Goal: Task Accomplishment & Management: Complete application form

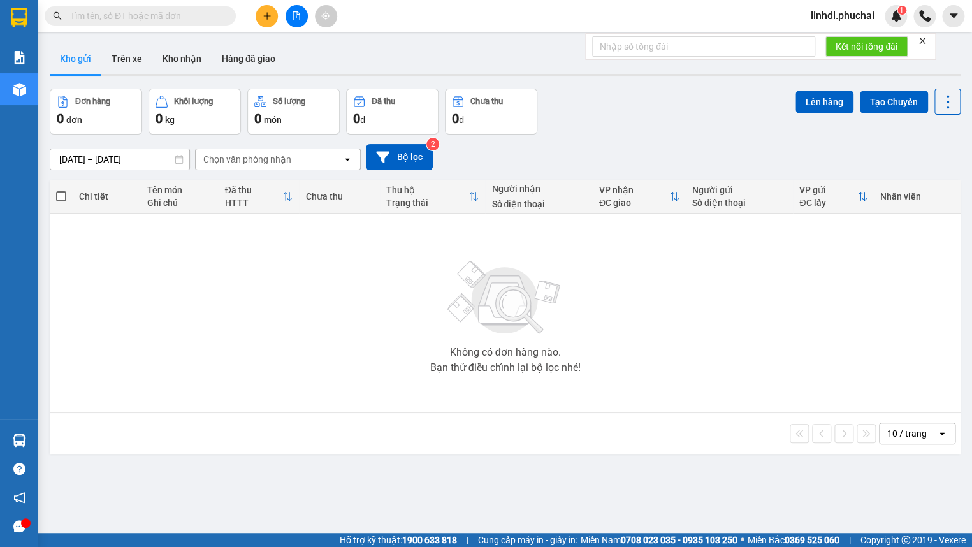
click at [918, 40] on form "Kết nối tổng đài" at bounding box center [760, 46] width 351 height 27
click at [922, 38] on icon "close" at bounding box center [922, 40] width 9 height 9
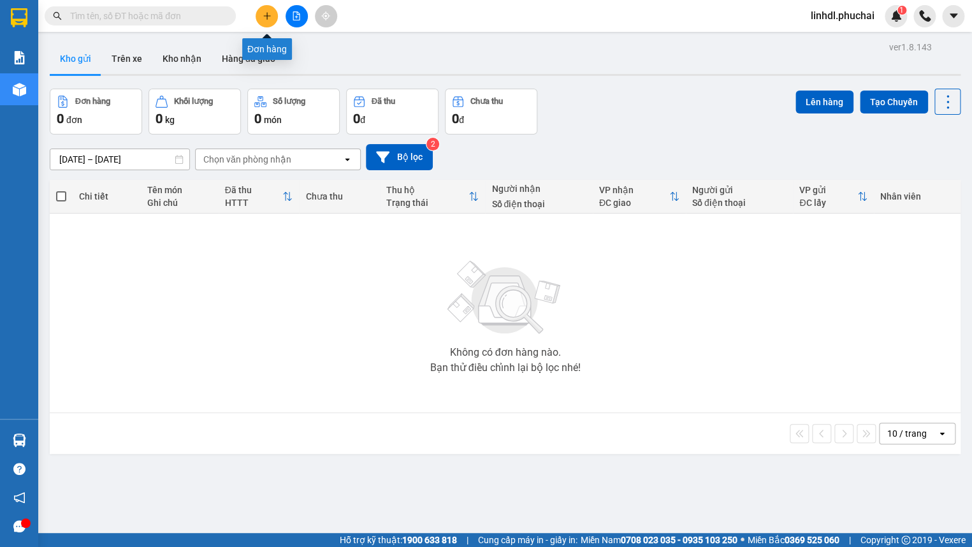
click at [267, 14] on icon "plus" at bounding box center [267, 15] width 9 height 9
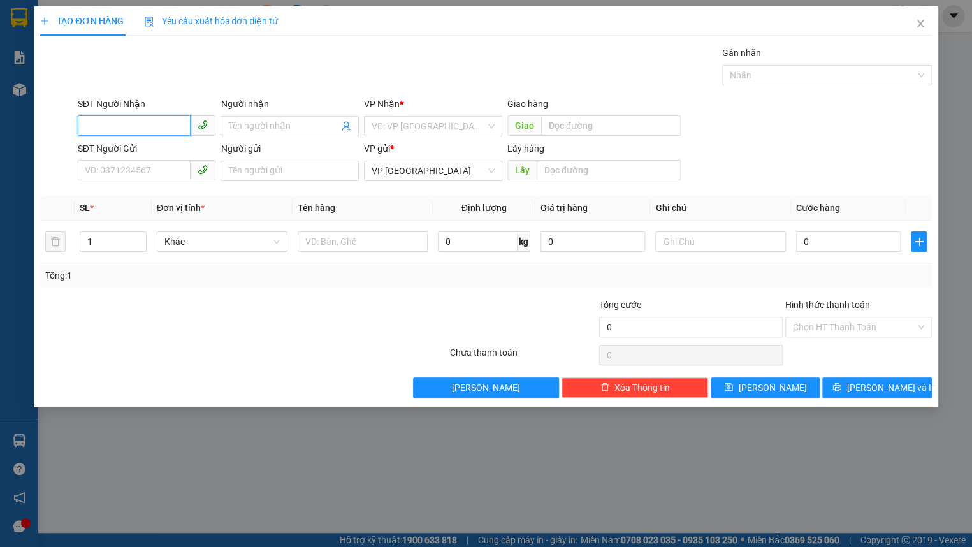
click at [128, 120] on input "SĐT Người Nhận" at bounding box center [135, 125] width 114 height 20
type input "0944832766"
click at [254, 129] on input "Người nhận" at bounding box center [283, 126] width 110 height 14
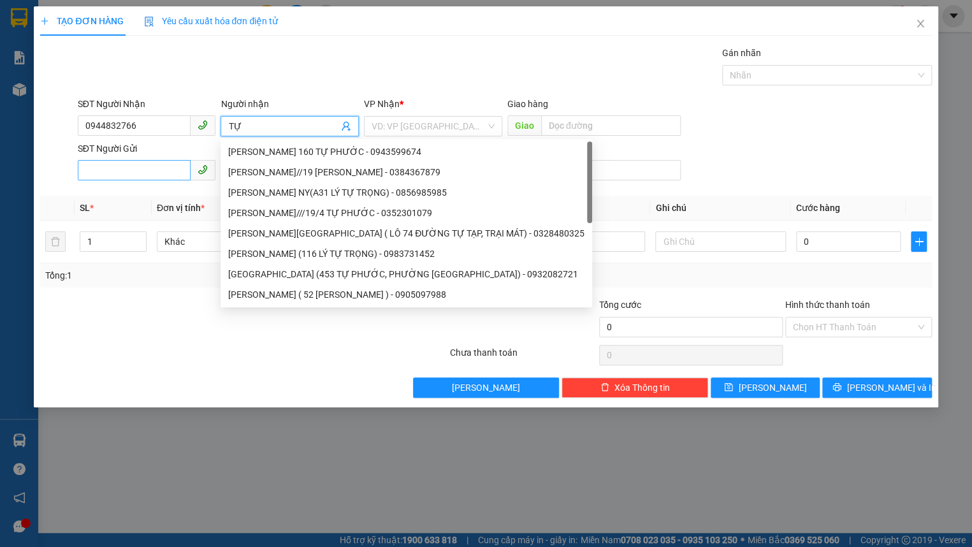
type input "TỰ"
click at [140, 164] on input "SĐT Người Gửi" at bounding box center [135, 170] width 114 height 20
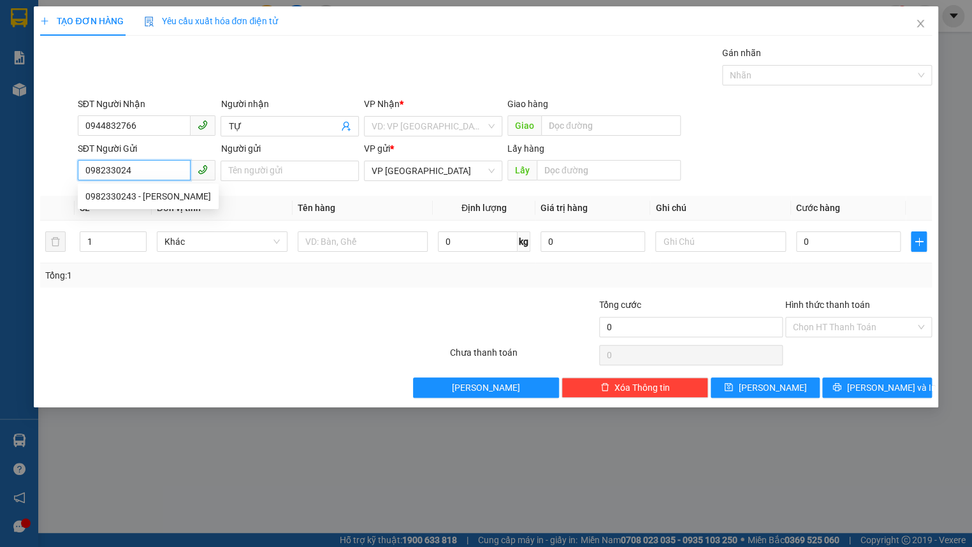
type input "0982330243"
click at [147, 191] on div "0982330243 - [PERSON_NAME]" at bounding box center [148, 196] width 126 height 14
type input "[PERSON_NAME]"
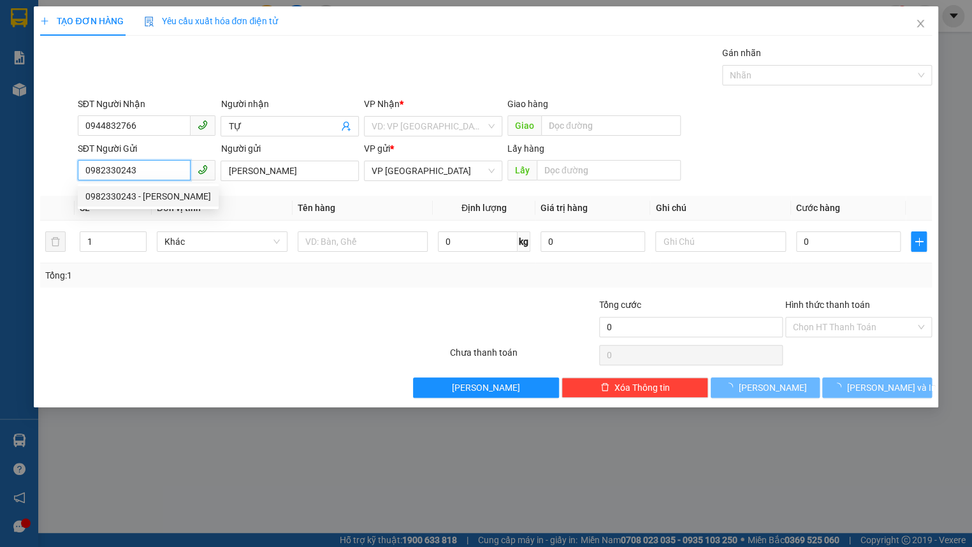
type input "80.000"
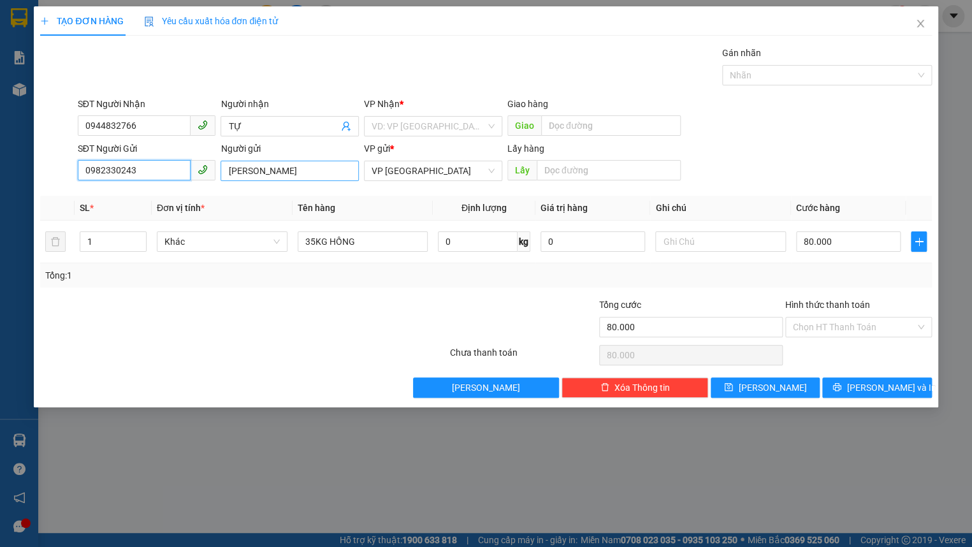
type input "0982330243"
click at [221, 168] on input "[PERSON_NAME]" at bounding box center [290, 171] width 138 height 20
click at [319, 174] on input "[PERSON_NAME]" at bounding box center [290, 171] width 138 height 20
click at [319, 174] on input "[PERSON_NAME] 50" at bounding box center [290, 171] width 138 height 20
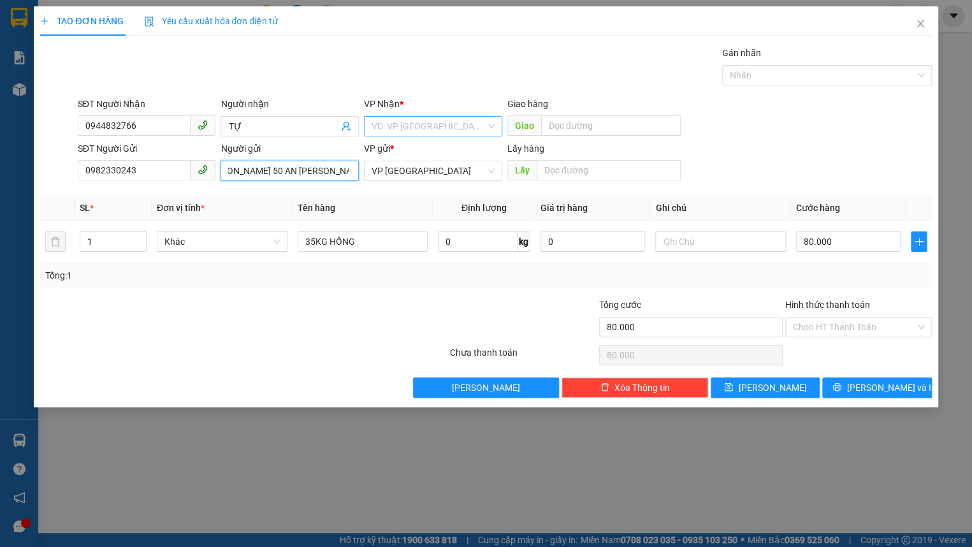
type input "[PERSON_NAME] 50 AN [PERSON_NAME]"
click at [411, 124] on input "search" at bounding box center [429, 126] width 114 height 19
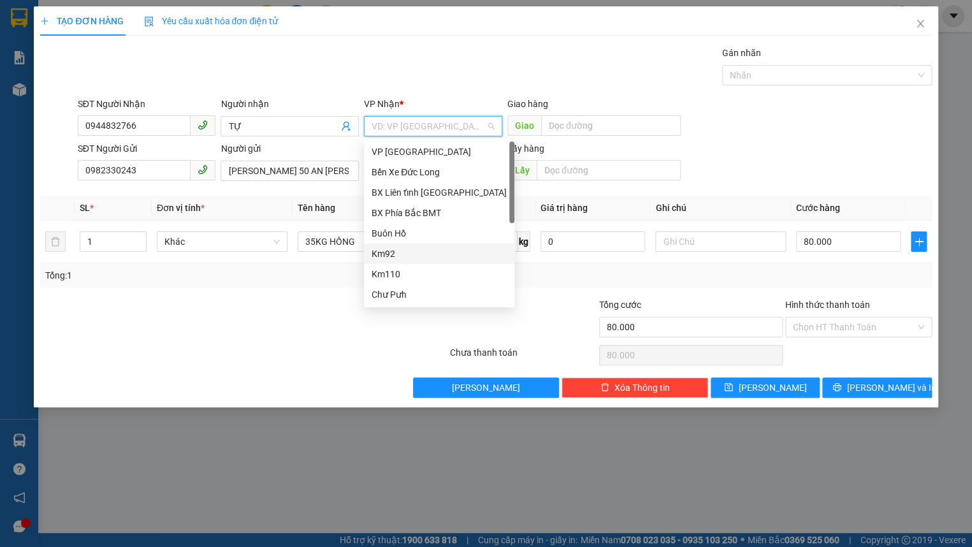
click at [418, 251] on div "Km92" at bounding box center [439, 254] width 135 height 14
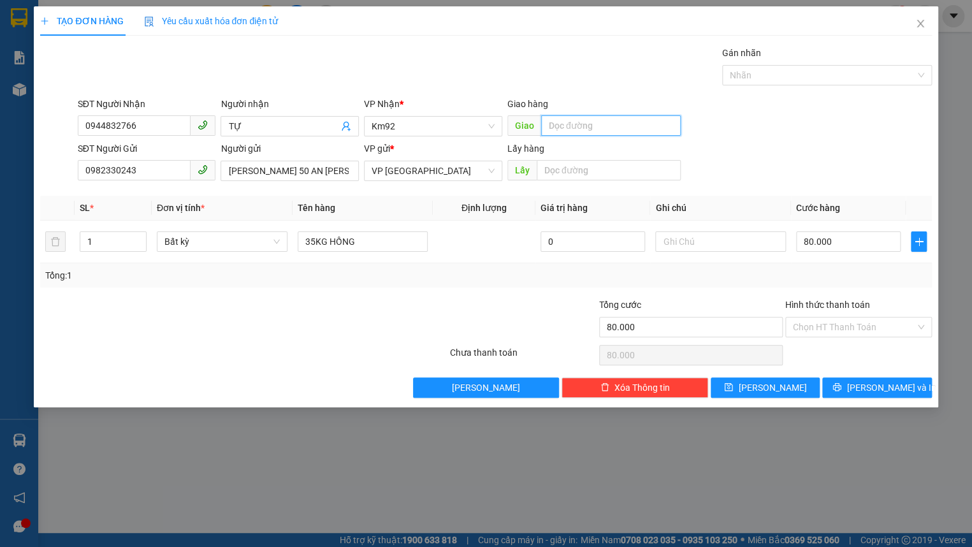
click at [598, 130] on input "text" at bounding box center [611, 125] width 140 height 20
type input "CẦU E KHANH"
type input "2"
click at [140, 237] on icon "up" at bounding box center [139, 239] width 4 height 4
click at [185, 244] on span "Bất kỳ" at bounding box center [222, 241] width 115 height 19
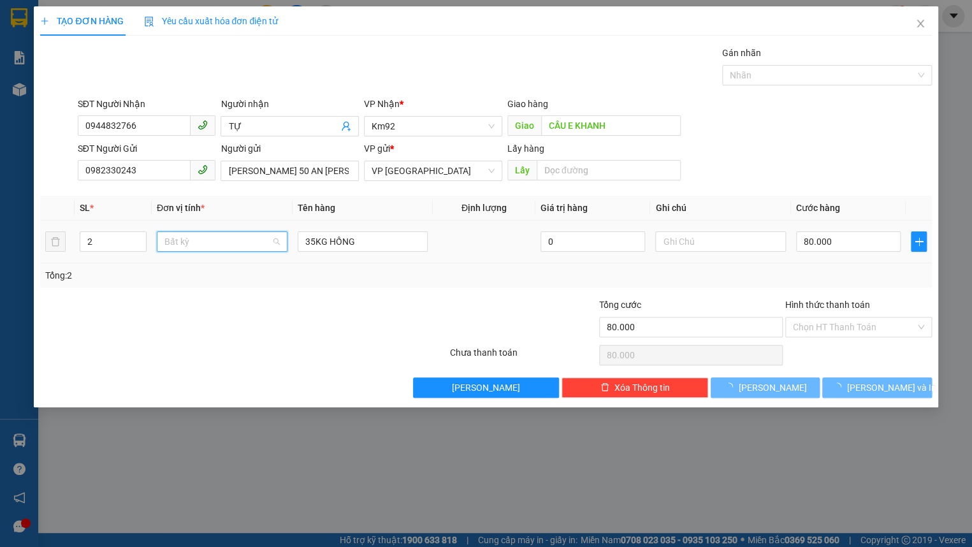
type input "0"
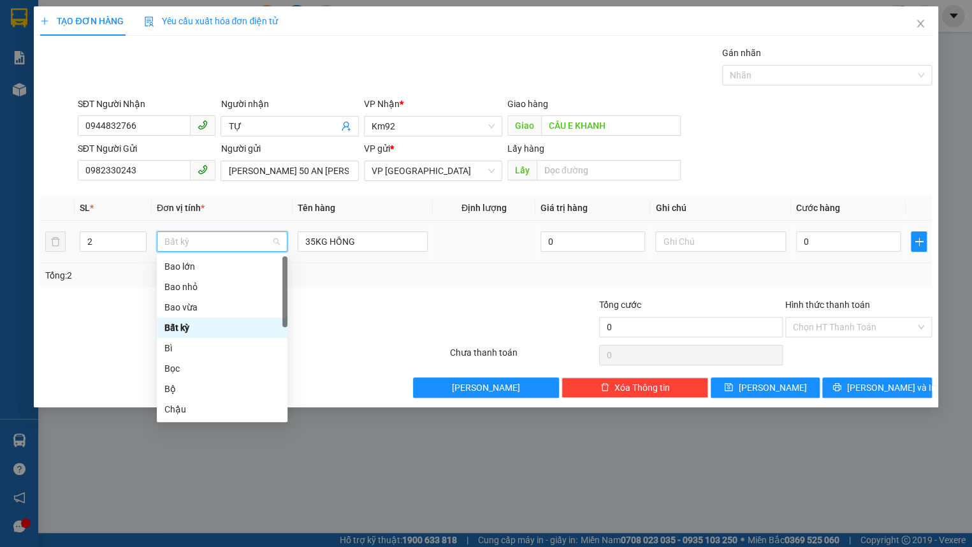
type input "T"
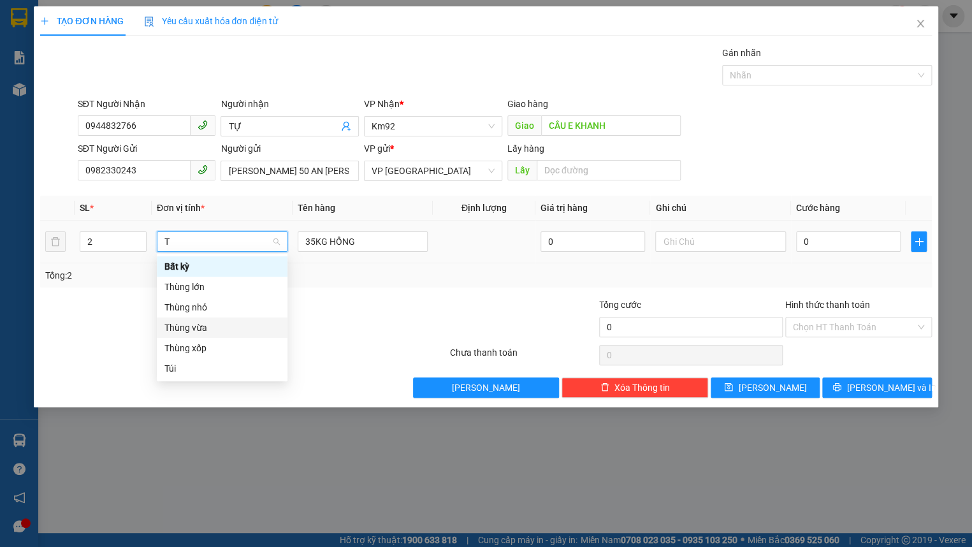
click at [216, 332] on div "Thùng vừa" at bounding box center [222, 328] width 115 height 14
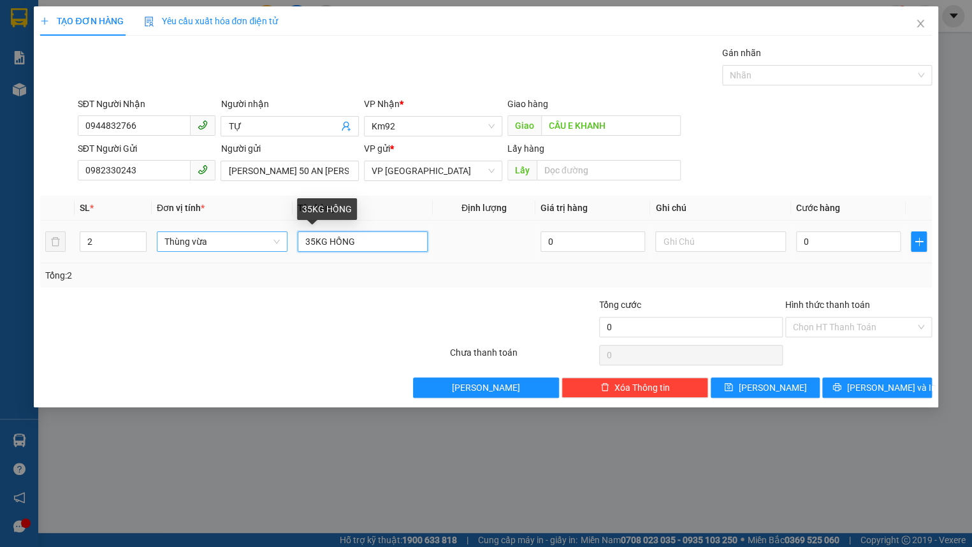
drag, startPoint x: 314, startPoint y: 240, endPoint x: 270, endPoint y: 241, distance: 44.0
click at [274, 242] on tr "2 Thùng vừa 35KG HỒNG 0 0" at bounding box center [485, 242] width 891 height 43
type input "50KG HỒNG"
type input "1"
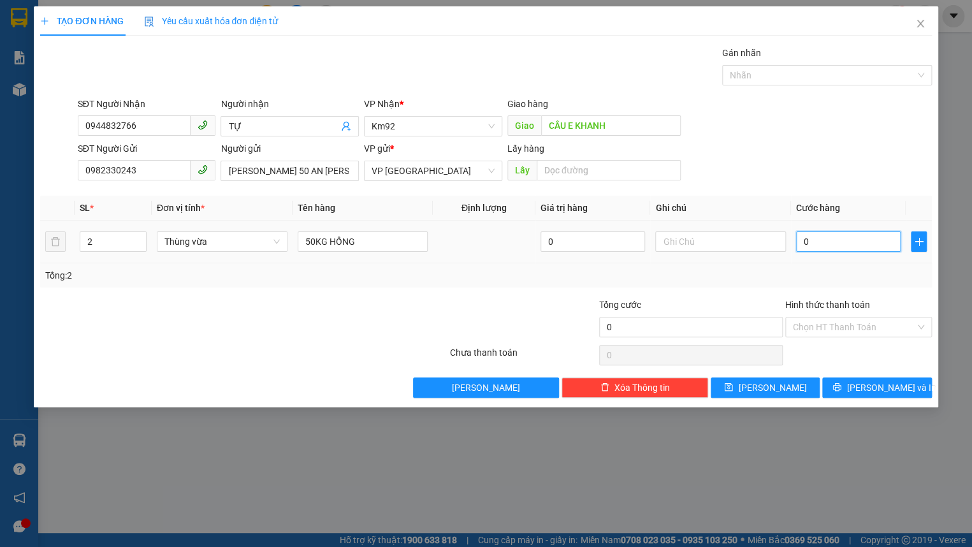
type input "1"
type input "12"
type input "120"
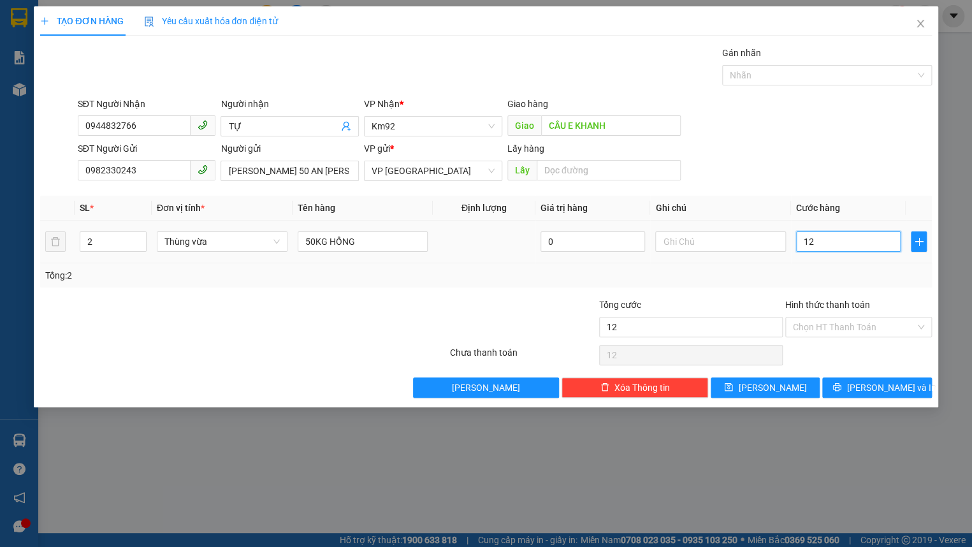
type input "120"
type input "1.200"
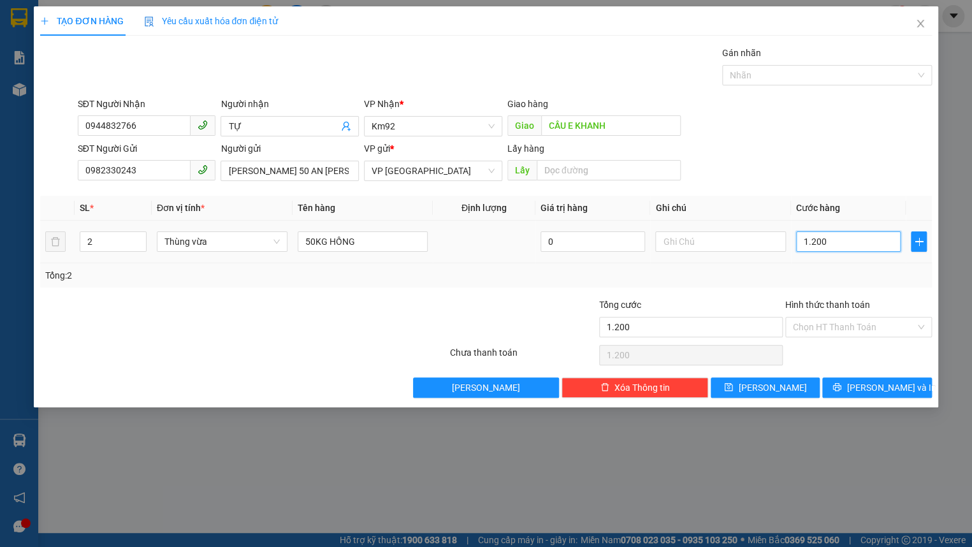
type input "12.000"
type input "120.000"
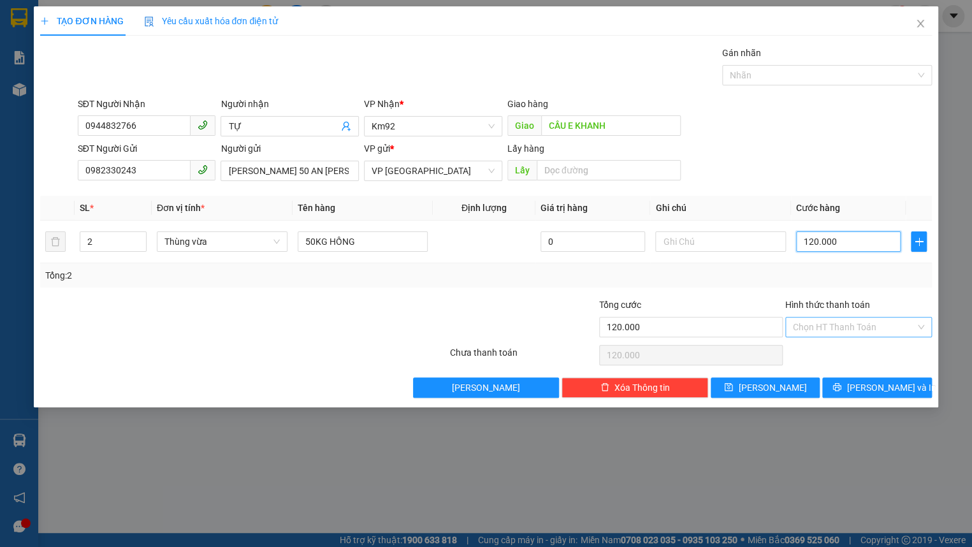
type input "120.000"
drag, startPoint x: 855, startPoint y: 333, endPoint x: 849, endPoint y: 338, distance: 8.2
click at [855, 332] on input "Hình thức thanh toán" at bounding box center [854, 327] width 122 height 19
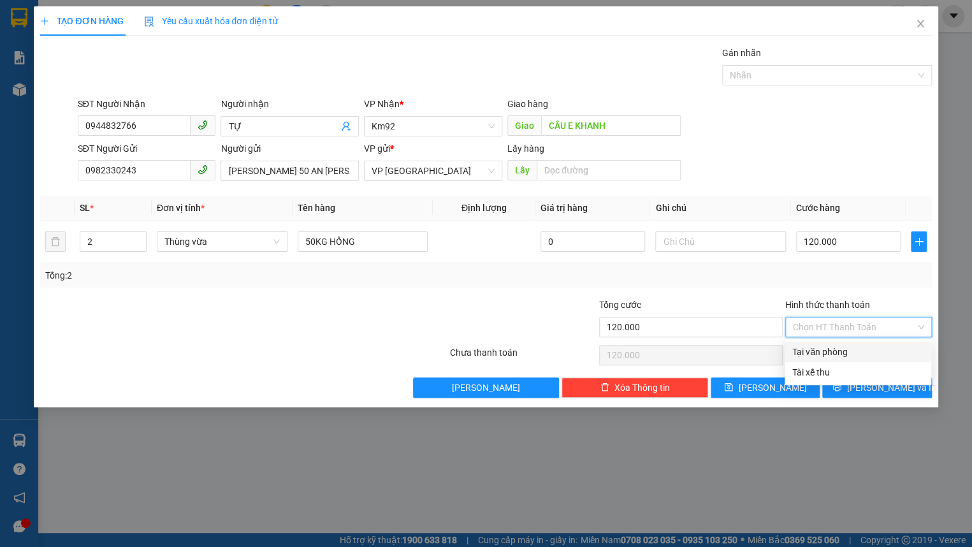
click at [836, 351] on div "Tại văn phòng" at bounding box center [858, 352] width 131 height 14
type input "0"
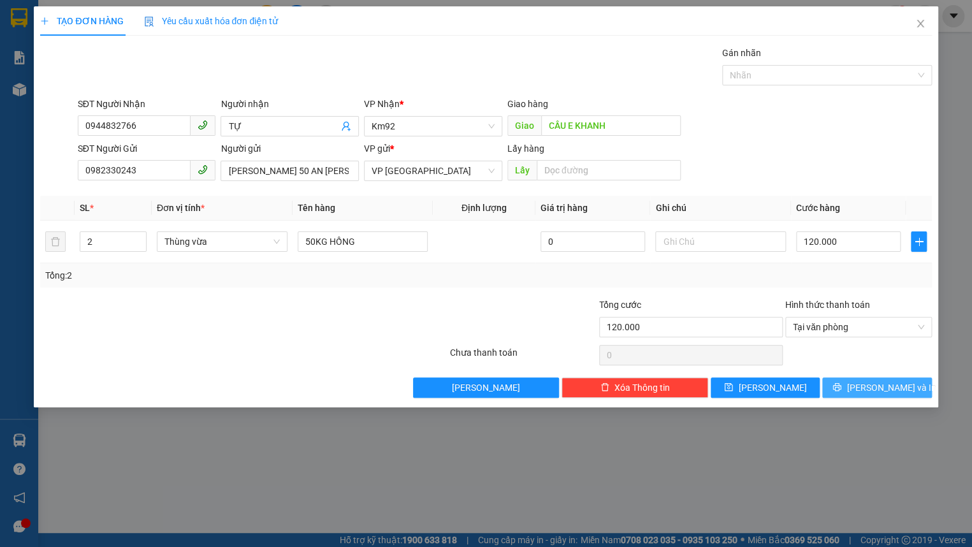
click at [851, 388] on button "[PERSON_NAME] và In" at bounding box center [877, 388] width 109 height 20
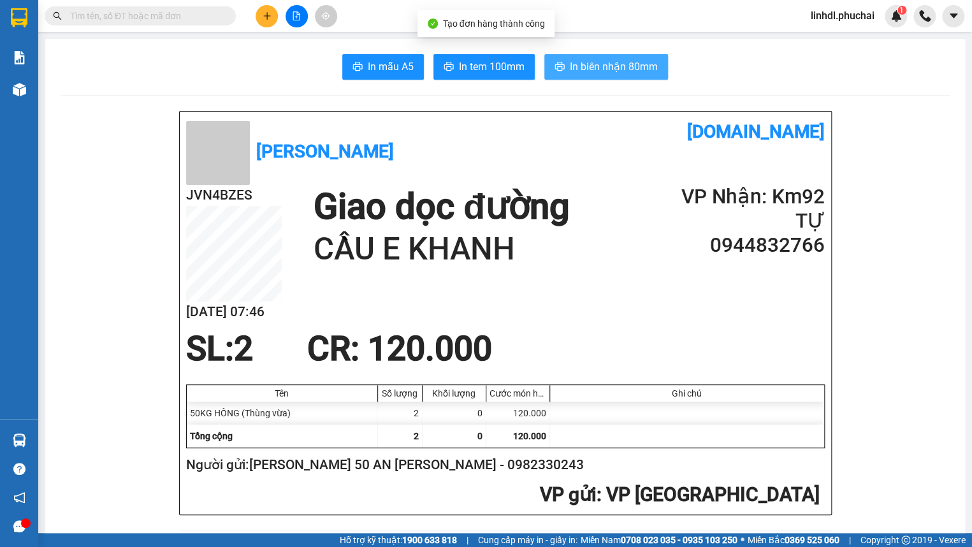
click at [620, 70] on span "In biên nhận 80mm" at bounding box center [614, 67] width 88 height 16
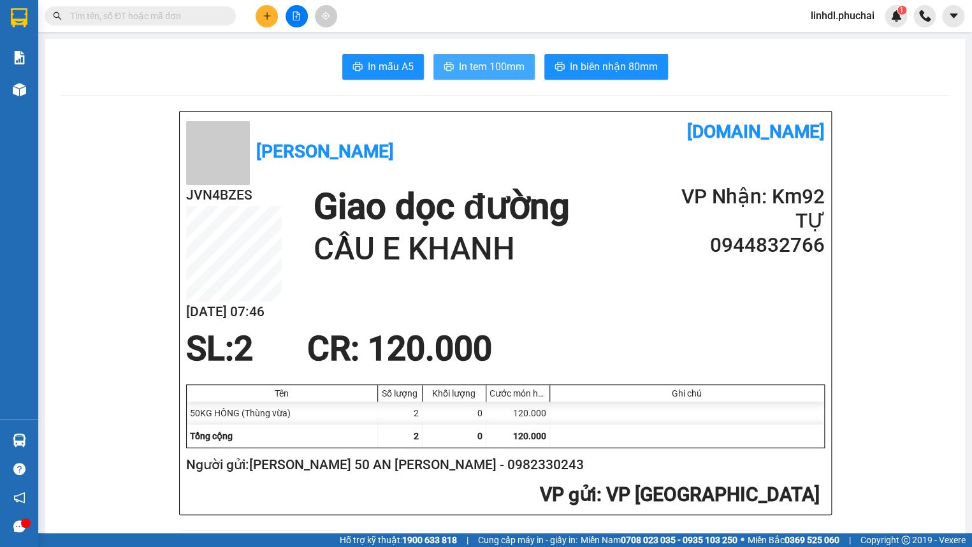
click at [473, 63] on span "In tem 100mm" at bounding box center [492, 67] width 66 height 16
click at [281, 26] on div at bounding box center [297, 16] width 96 height 22
click at [268, 17] on icon "plus" at bounding box center [267, 15] width 9 height 9
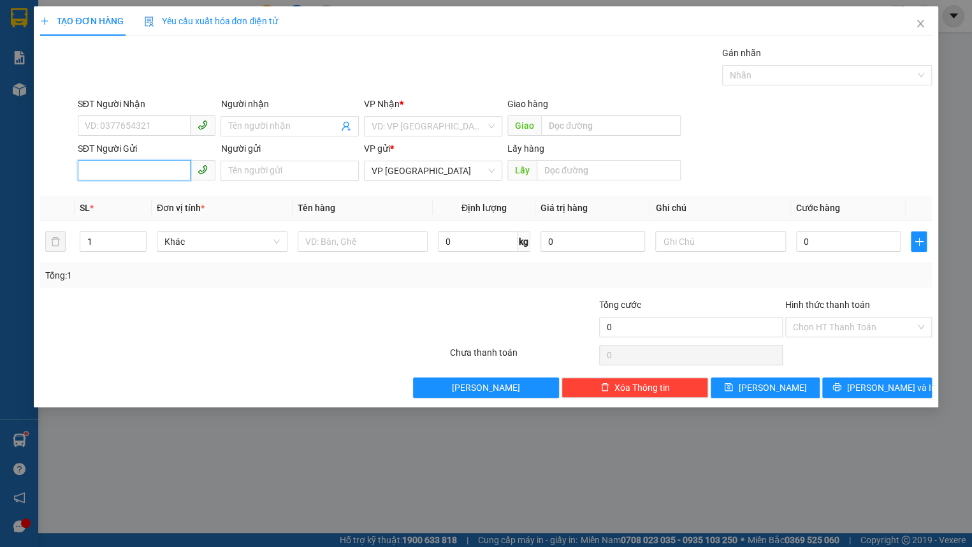
click at [131, 171] on input "SĐT Người Gửi" at bounding box center [135, 170] width 114 height 20
paste input "0986421077(0345221468) [GEOGRAPHIC_DATA]"
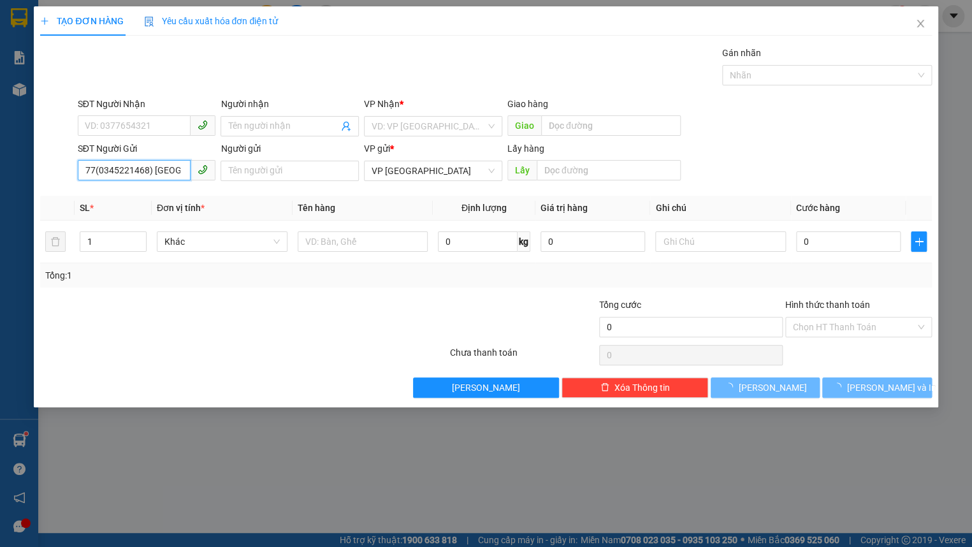
drag, startPoint x: 147, startPoint y: 169, endPoint x: 185, endPoint y: 170, distance: 38.3
click at [185, 170] on input "0986421077(0345221468) [GEOGRAPHIC_DATA]" at bounding box center [135, 170] width 114 height 20
type input "0986421077(0345221468)"
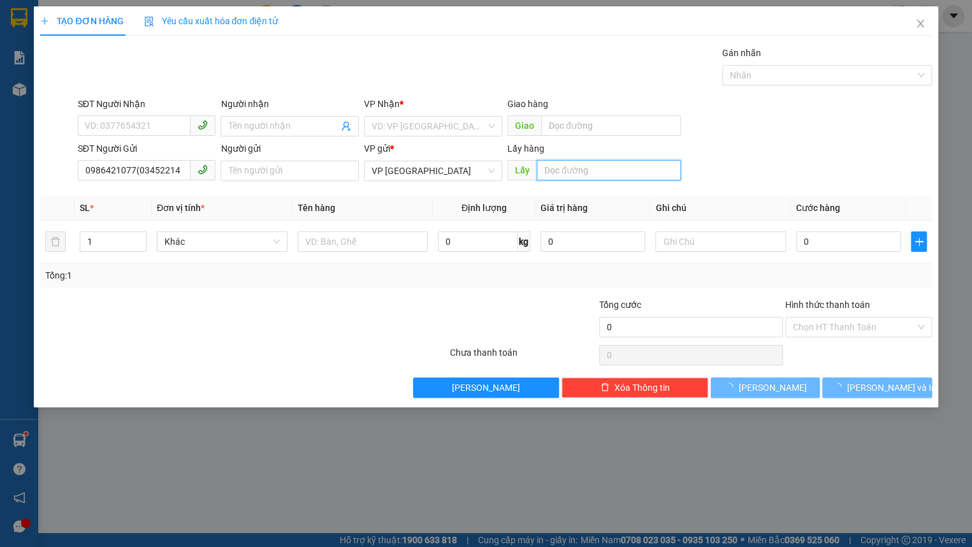
click at [570, 167] on input "text" at bounding box center [609, 170] width 145 height 20
paste input "[PERSON_NAME]"
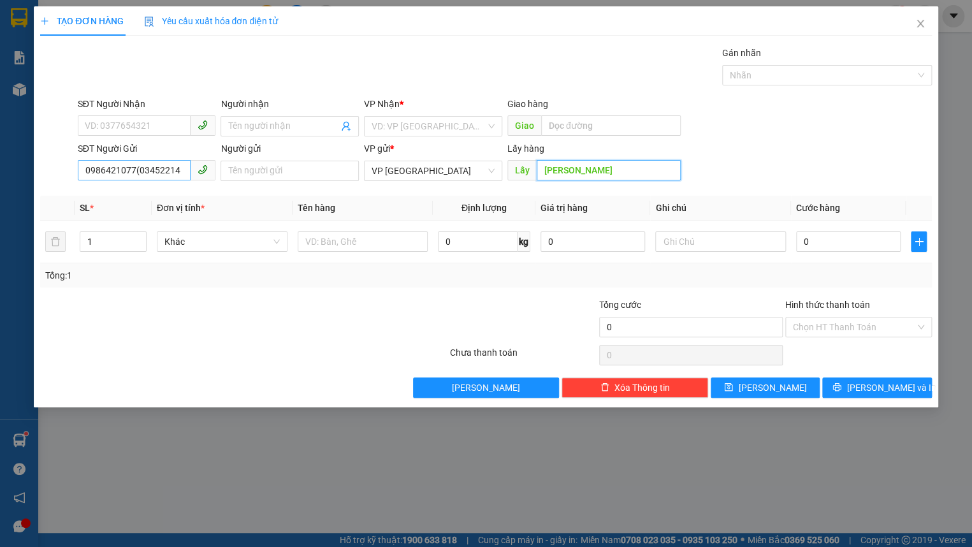
type input "[PERSON_NAME]"
drag, startPoint x: 131, startPoint y: 175, endPoint x: 189, endPoint y: 176, distance: 58.0
click at [189, 176] on input "0986421077(0345221468)" at bounding box center [135, 170] width 114 height 20
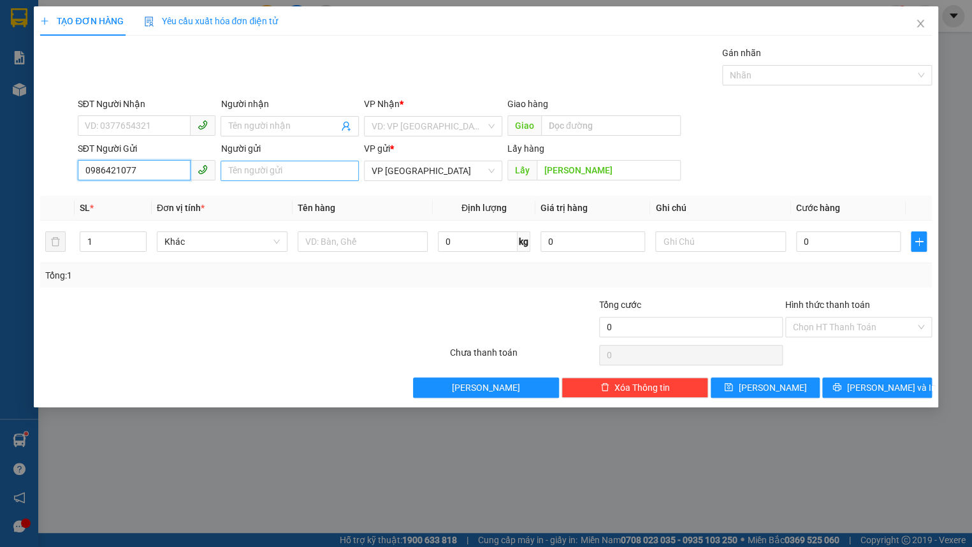
type input "0986421077"
click at [255, 173] on input "Người gửi" at bounding box center [290, 171] width 138 height 20
paste input "(0345221468)"
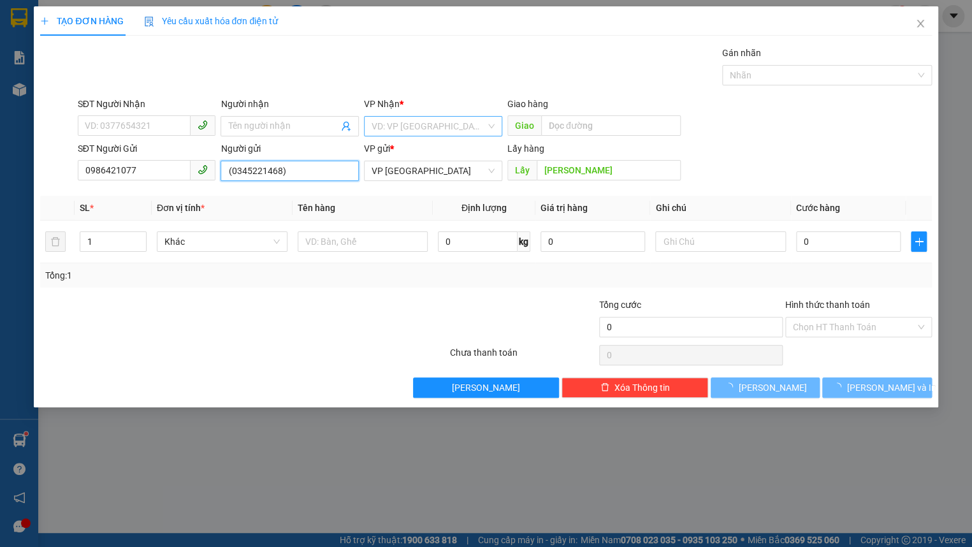
type input "(0345221468)"
drag, startPoint x: 382, startPoint y: 135, endPoint x: 390, endPoint y: 133, distance: 7.9
click at [382, 134] on input "search" at bounding box center [429, 126] width 114 height 19
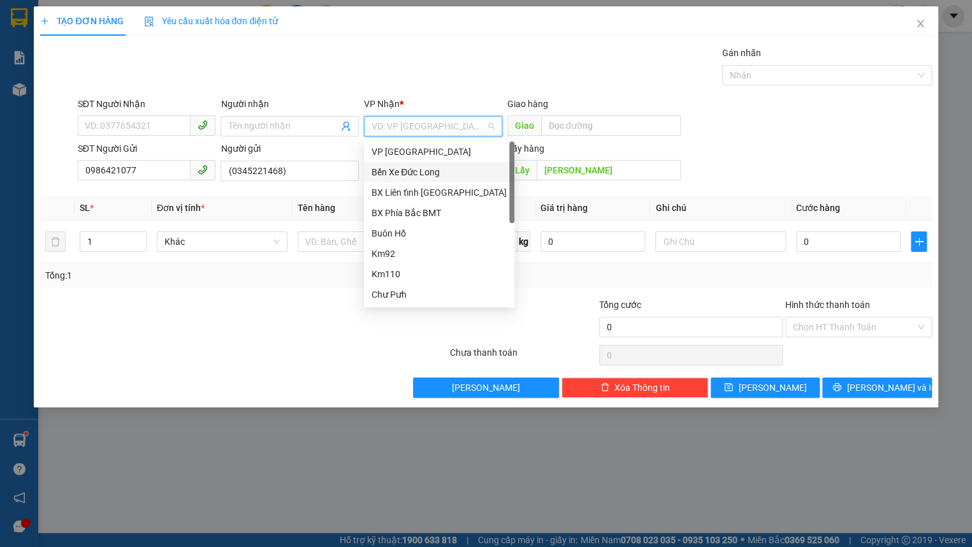
click at [426, 169] on div "Bến Xe Đức Long" at bounding box center [439, 172] width 135 height 14
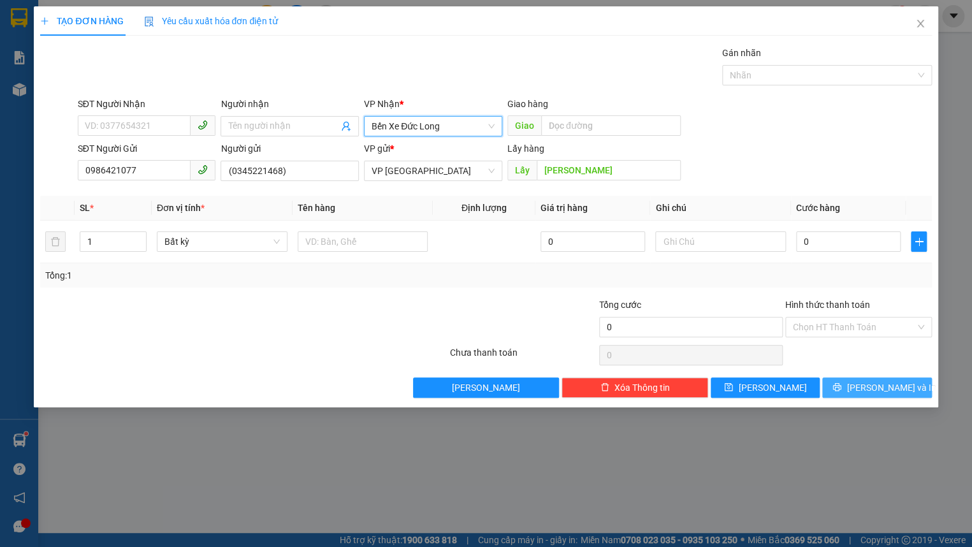
click at [877, 387] on span "[PERSON_NAME] và In" at bounding box center [891, 388] width 89 height 14
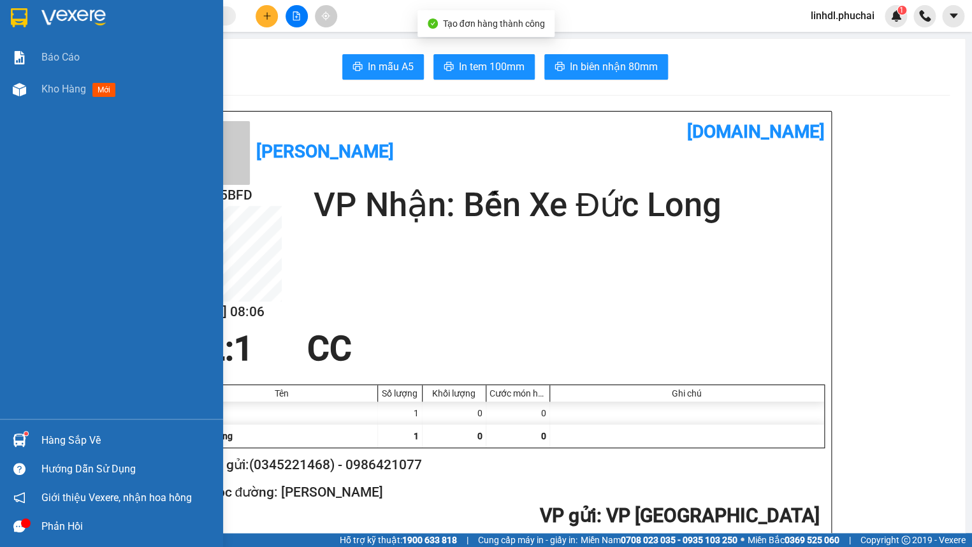
click at [44, 96] on div "Kho hàng mới" at bounding box center [80, 89] width 79 height 16
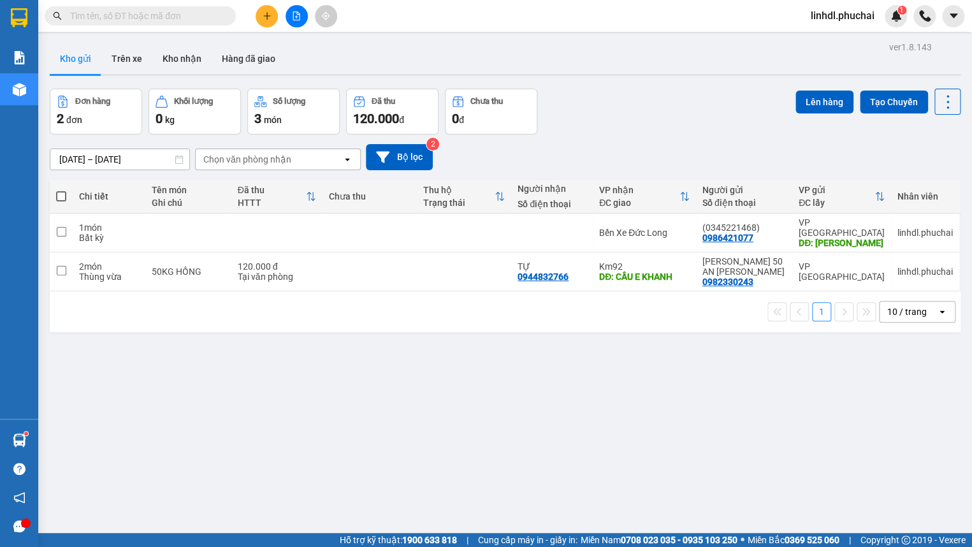
drag, startPoint x: 184, startPoint y: 409, endPoint x: 191, endPoint y: 388, distance: 22.8
click at [185, 410] on div "ver 1.8.143 Kho gửi Trên xe Kho nhận Hàng đã giao Đơn hàng 2 đơn Khối lượng 0 k…" at bounding box center [505, 311] width 921 height 547
click at [152, 18] on input "text" at bounding box center [145, 16] width 150 height 14
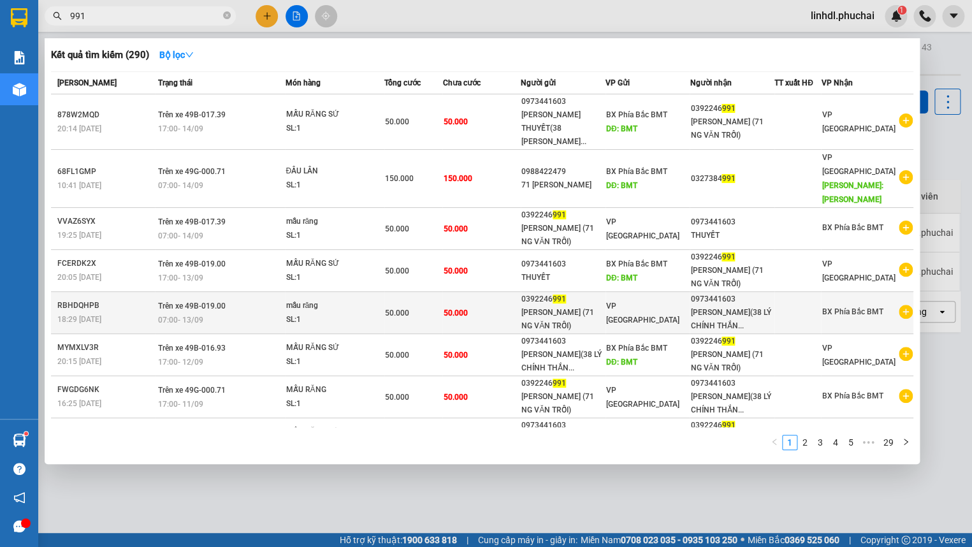
type input "991"
click at [508, 292] on td "50.000" at bounding box center [482, 313] width 78 height 42
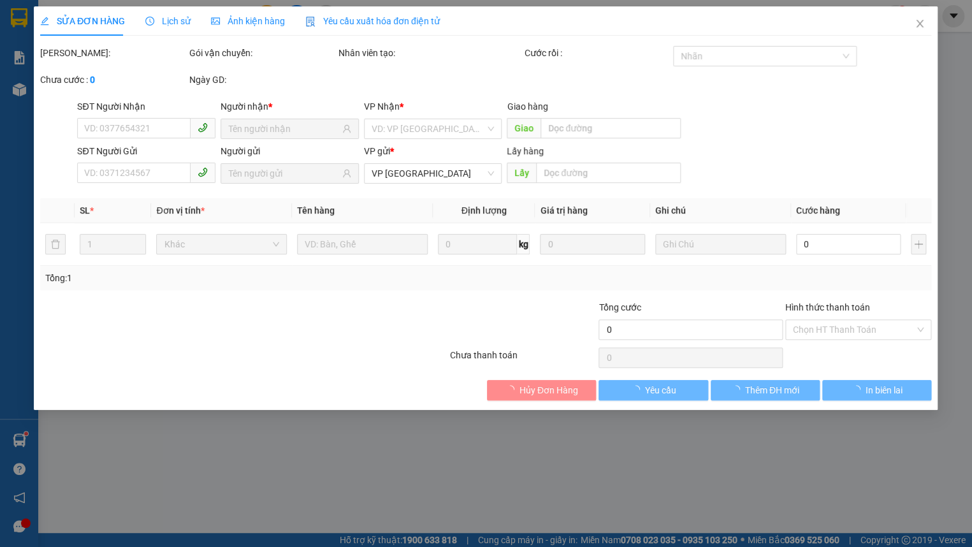
type input "0973441603"
type input "0392246991"
type input "50.000"
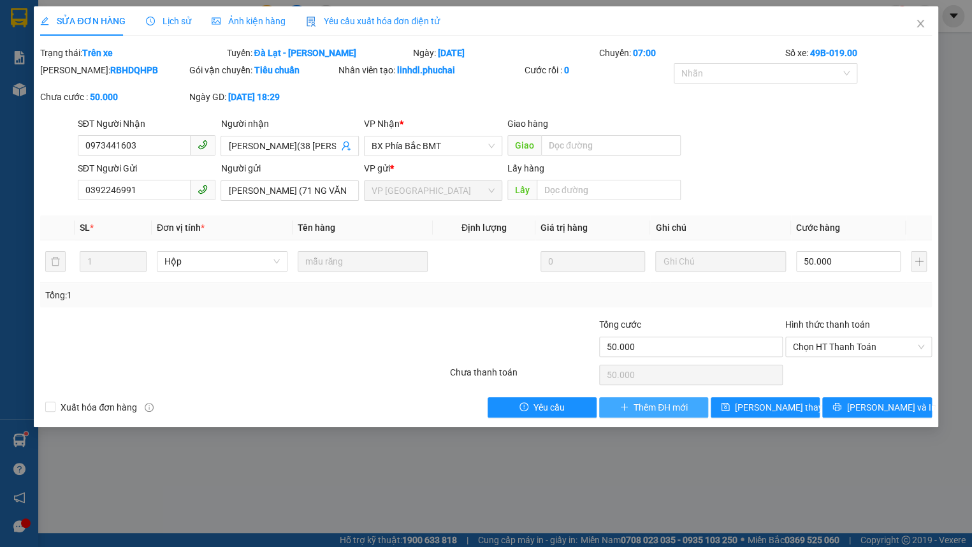
click at [659, 407] on span "Thêm ĐH mới" at bounding box center [661, 407] width 54 height 14
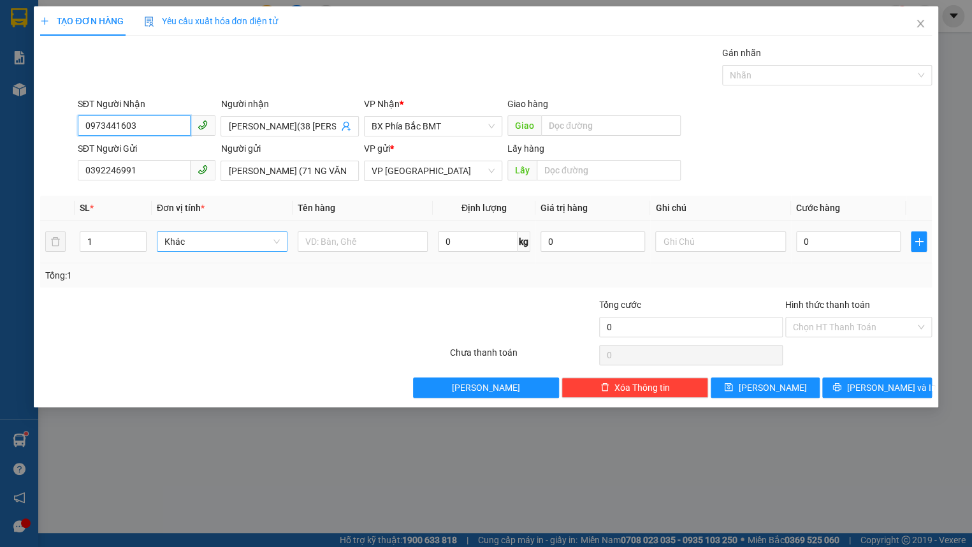
click at [204, 241] on span "Khác" at bounding box center [222, 241] width 115 height 19
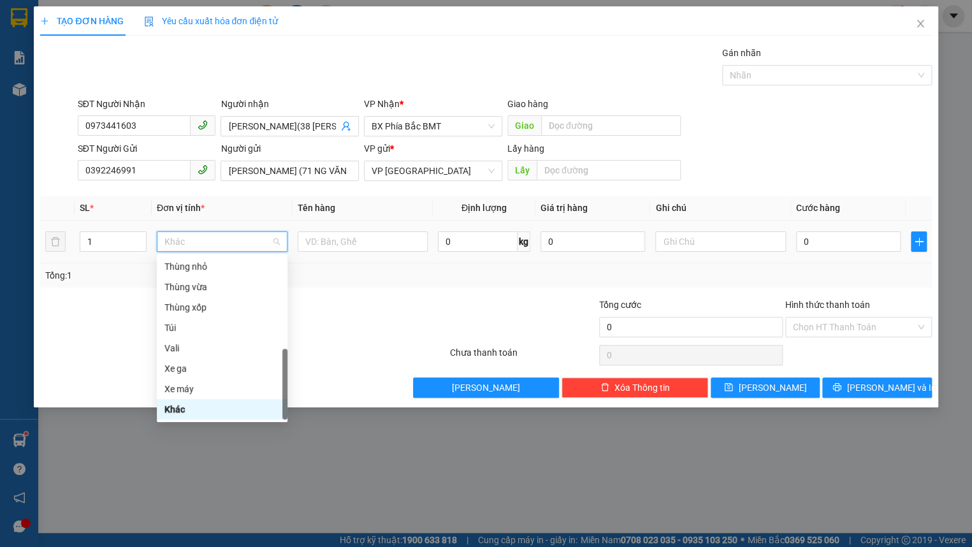
type input "H"
drag, startPoint x: 210, startPoint y: 290, endPoint x: 230, endPoint y: 272, distance: 26.2
click at [210, 289] on div "Hộp" at bounding box center [222, 288] width 115 height 14
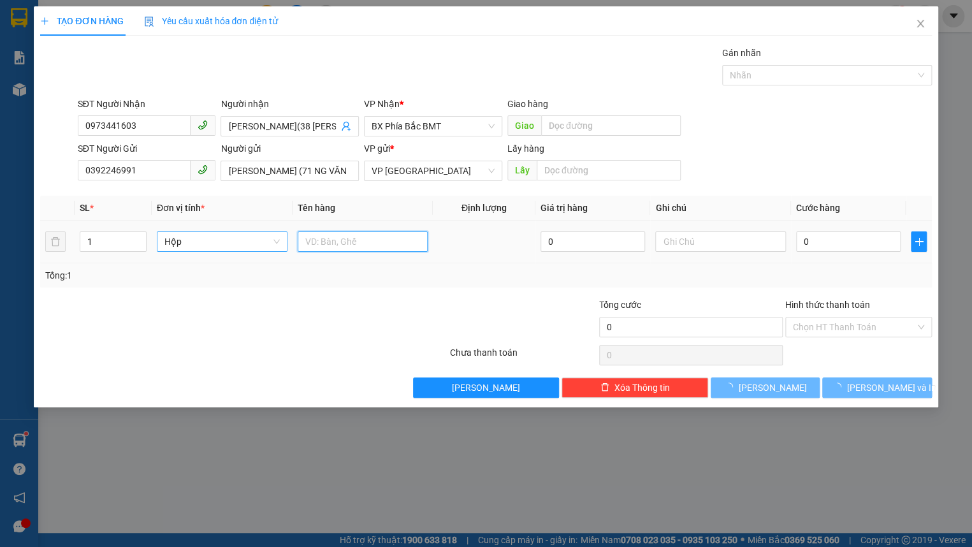
click at [355, 241] on input "text" at bounding box center [363, 241] width 131 height 20
type input "MẪU RĂNG"
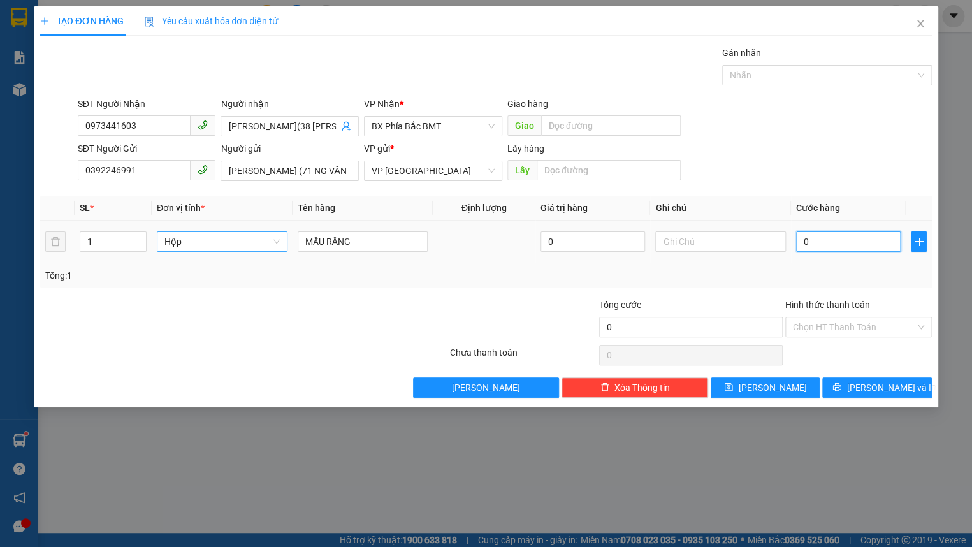
click at [854, 246] on input "0" at bounding box center [848, 241] width 105 height 20
type input "5"
type input "50"
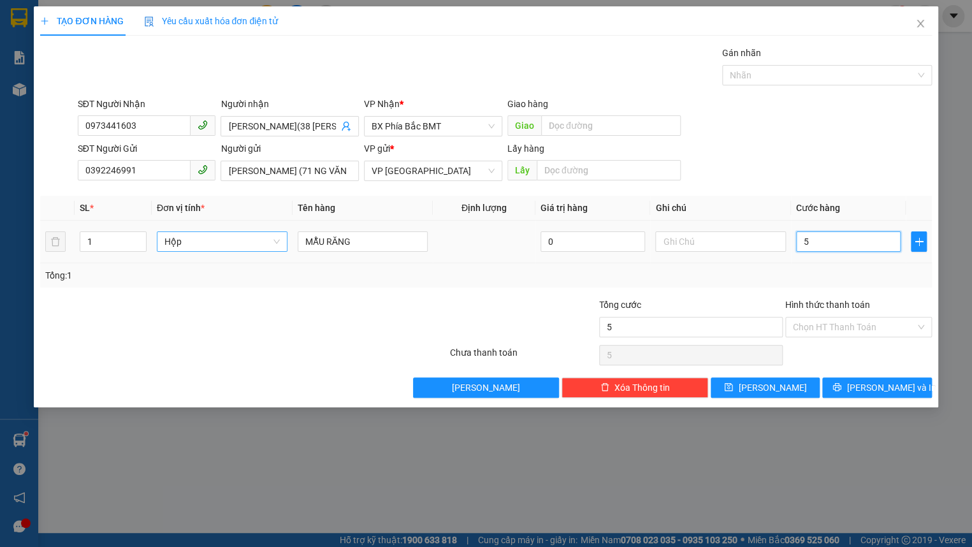
type input "50"
type input "500"
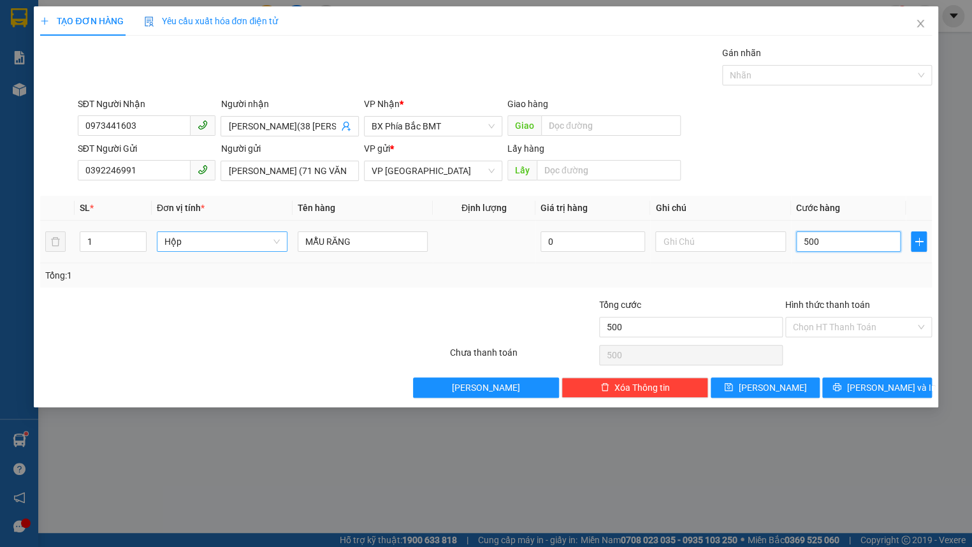
type input "5.000"
type input "50.000"
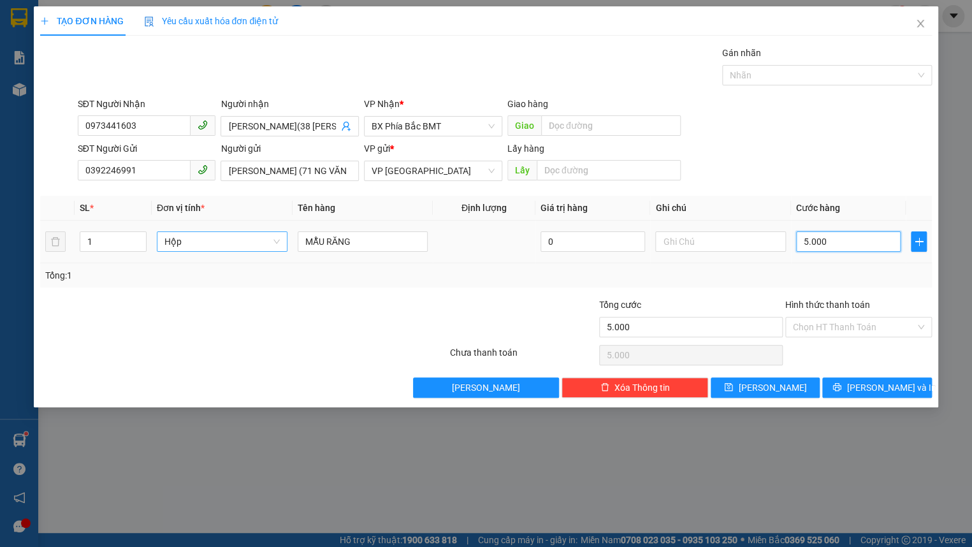
type input "50.000"
click at [865, 324] on input "Hình thức thanh toán" at bounding box center [854, 327] width 122 height 19
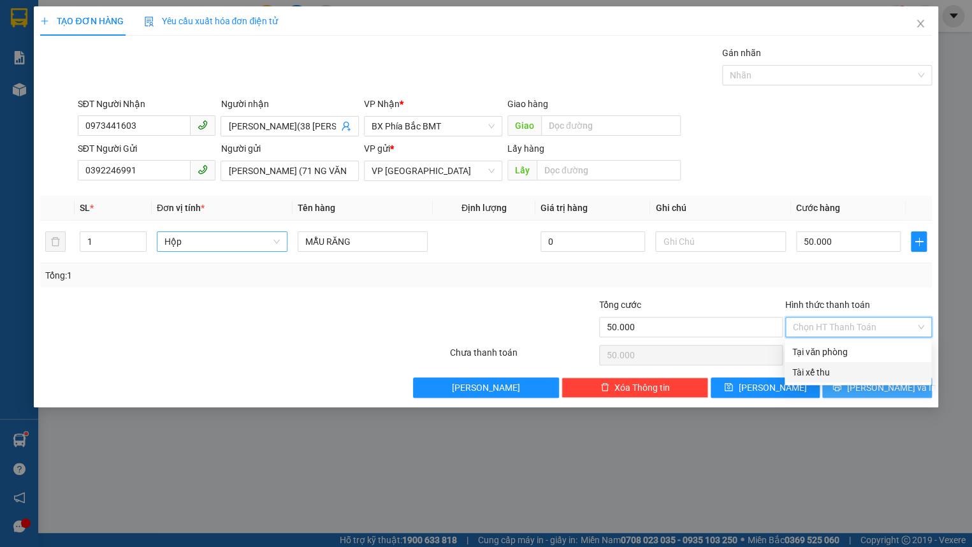
click at [893, 395] on button "[PERSON_NAME] và In" at bounding box center [877, 388] width 109 height 20
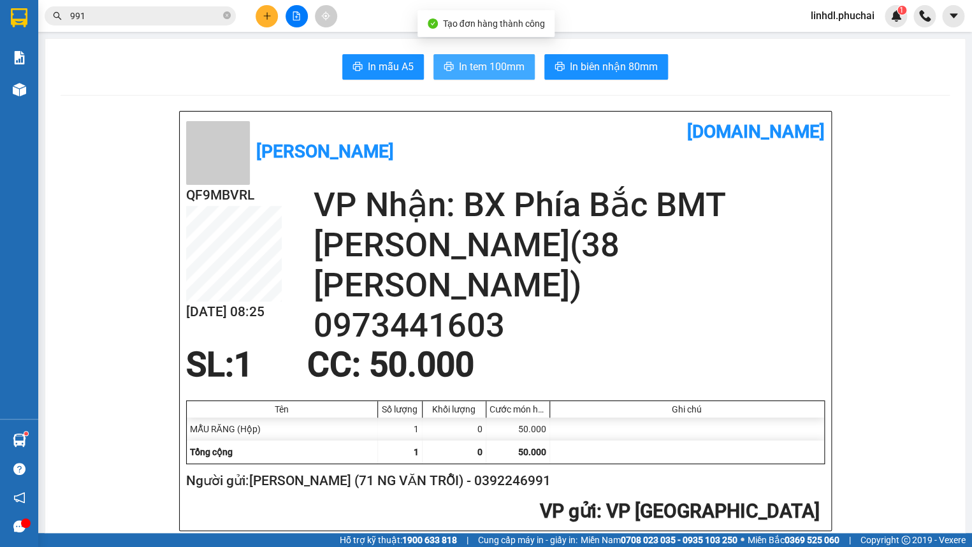
click at [506, 67] on span "In tem 100mm" at bounding box center [492, 67] width 66 height 16
